Goal: Transaction & Acquisition: Book appointment/travel/reservation

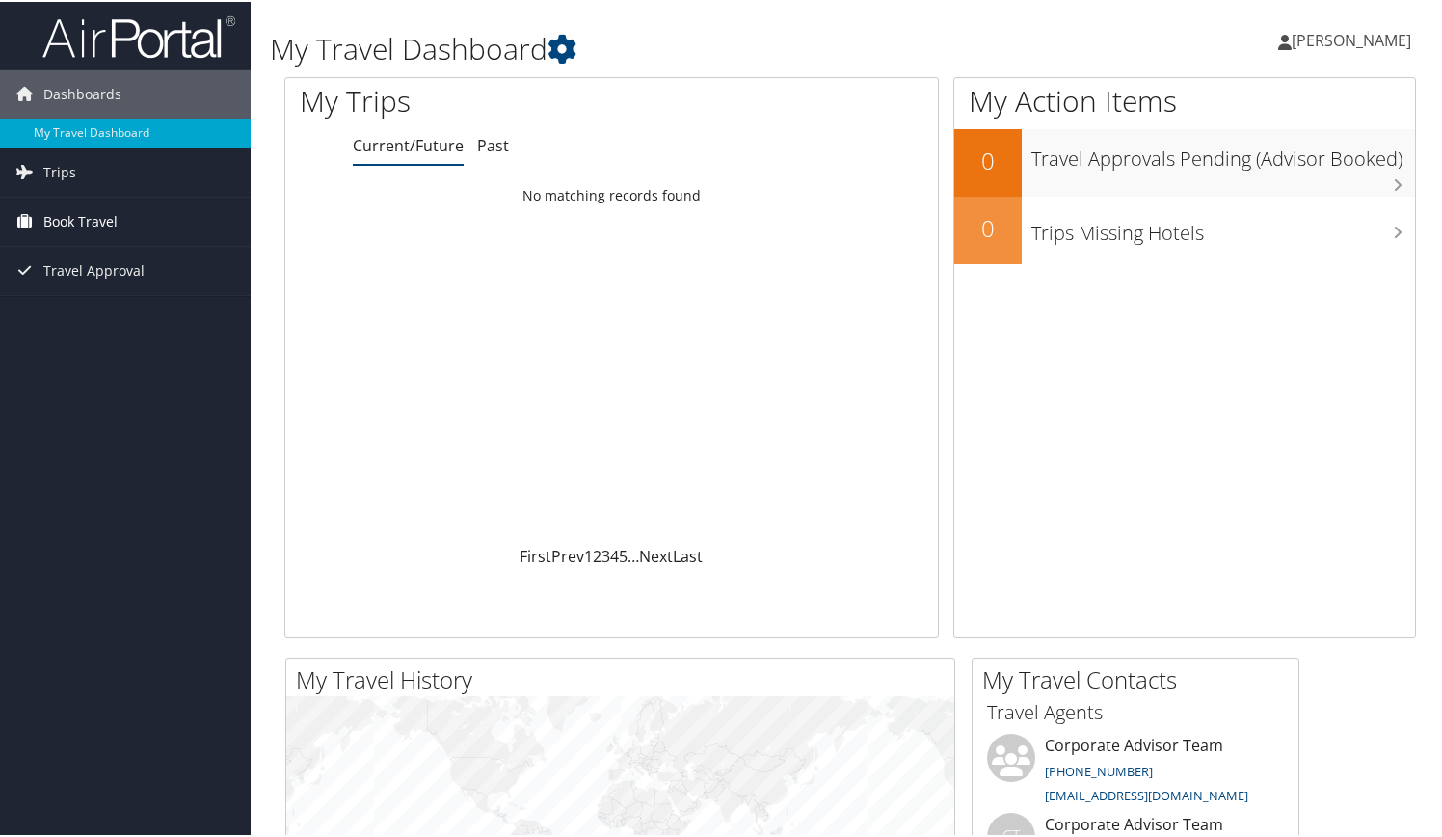
click at [96, 215] on span "Book Travel" at bounding box center [80, 220] width 74 height 48
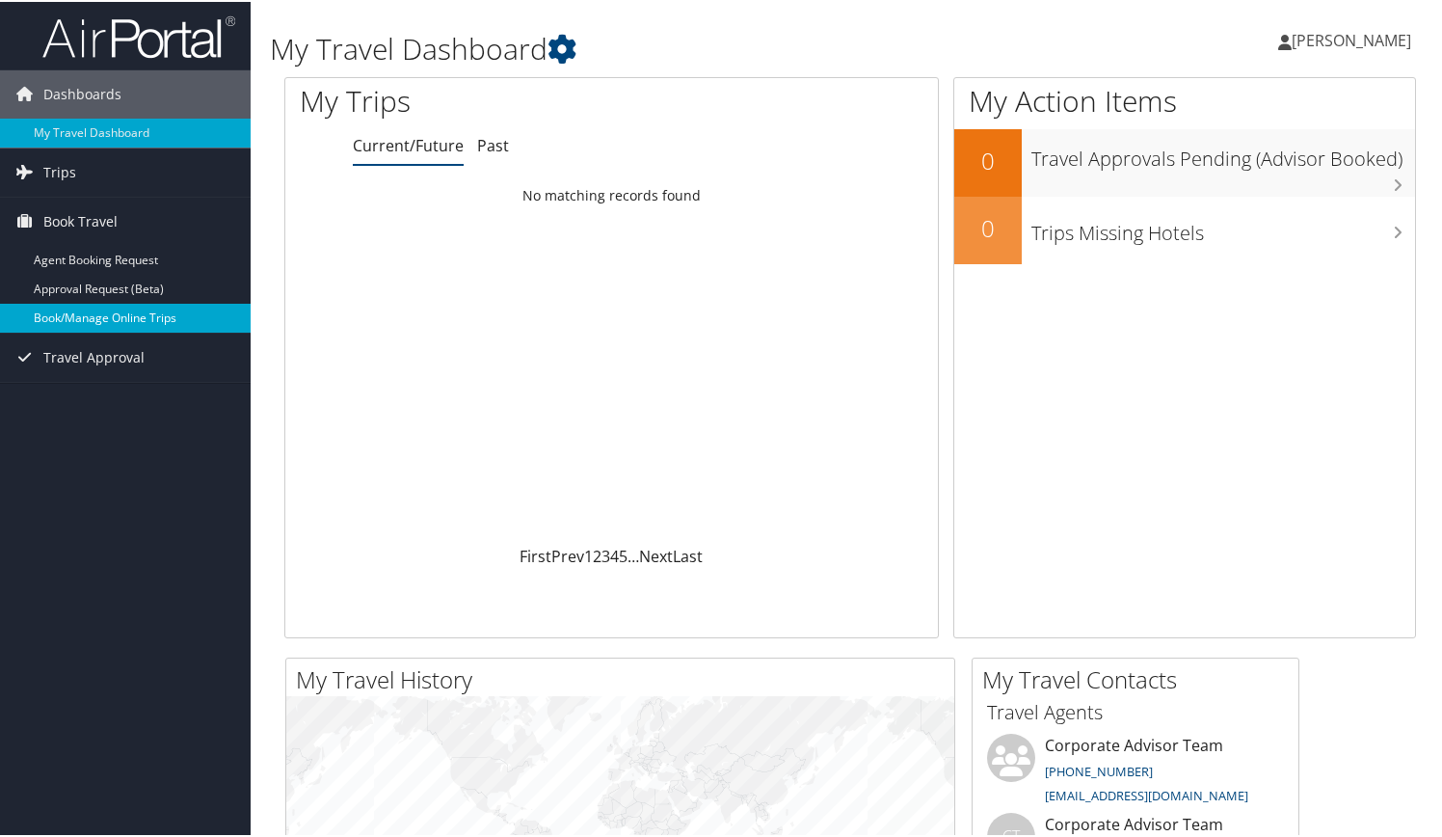
click at [84, 316] on link "Book/Manage Online Trips" at bounding box center [125, 316] width 251 height 29
